Goal: Information Seeking & Learning: Find specific fact

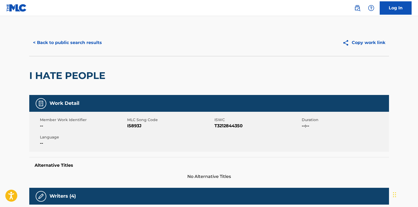
click at [53, 43] on button "< Back to public search results" at bounding box center [67, 42] width 76 height 13
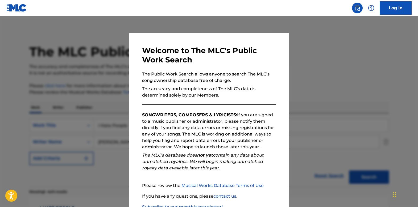
scroll to position [80, 0]
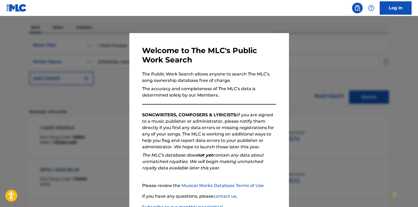
click at [112, 67] on div at bounding box center [209, 119] width 418 height 207
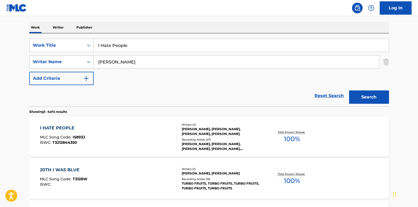
click at [76, 58] on div "SearchWithCriteria66f375a8-4296-4149-acf5-1609411c542e Writer Name [PERSON_NAME]" at bounding box center [209, 61] width 360 height 13
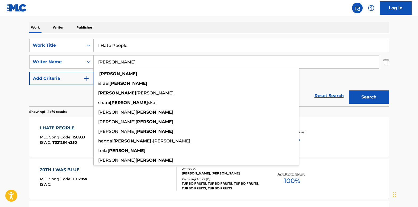
type input "[PERSON_NAME]"
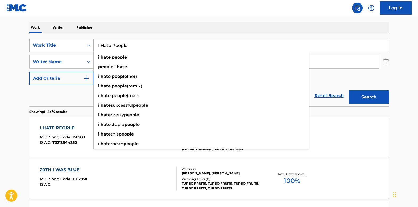
drag, startPoint x: 128, startPoint y: 43, endPoint x: 70, endPoint y: 39, distance: 58.0
click at [70, 39] on div "SearchWithCriteriab9a75978-5af5-4d5b-81ce-9147dab6f4ae Work Title I Hate People…" at bounding box center [209, 45] width 360 height 13
paste input "[PERSON_NAME]/Hallelujah"
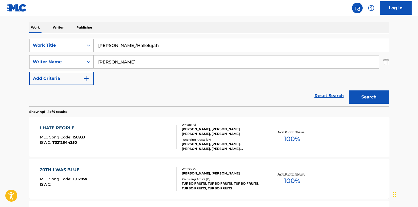
click at [129, 47] on input "[PERSON_NAME]/Hallelujah" at bounding box center [241, 45] width 295 height 13
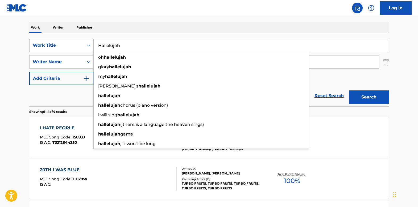
type input "Hallelujah"
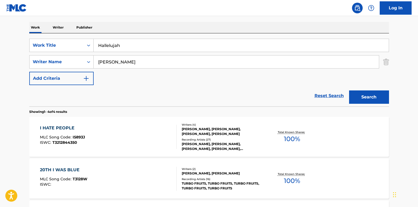
click at [353, 93] on button "Search" at bounding box center [369, 96] width 40 height 13
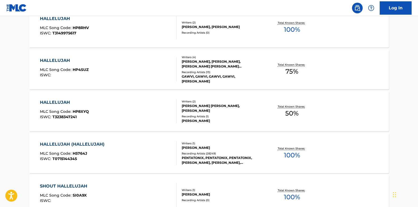
scroll to position [240, 0]
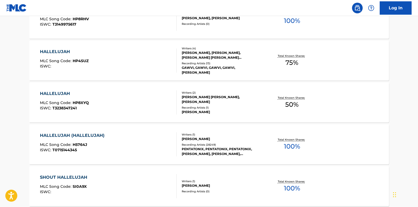
click at [69, 133] on div "HALLELUJAH (HALLELUJAH)" at bounding box center [73, 135] width 67 height 6
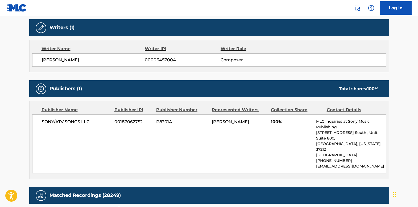
scroll to position [213, 0]
